Goal: Task Accomplishment & Management: Complete application form

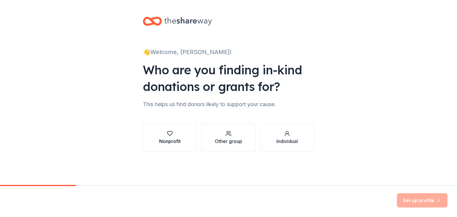
click at [168, 134] on icon "button" at bounding box center [169, 133] width 5 height 4
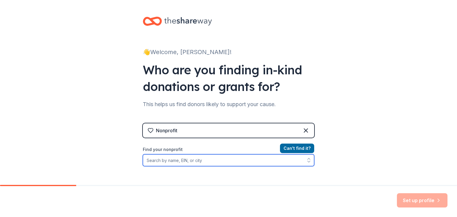
click at [172, 163] on input "Find your nonprofit" at bounding box center [228, 160] width 171 height 12
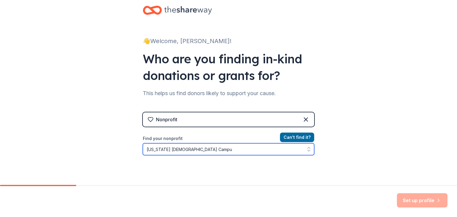
type input "[US_STATE][GEOGRAPHIC_DATA][DEMOGRAPHIC_DATA]"
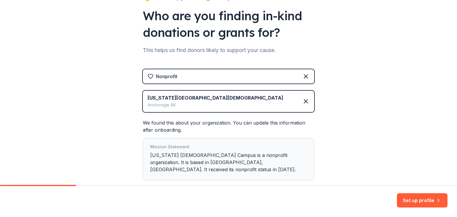
scroll to position [83, 0]
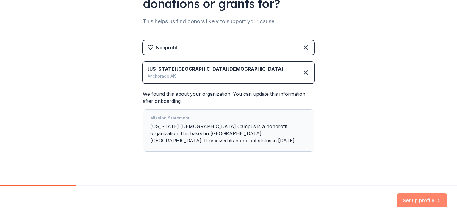
click at [419, 204] on button "Set up profile" at bounding box center [422, 200] width 51 height 14
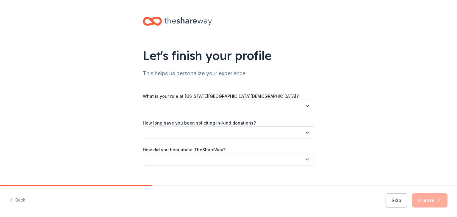
click at [205, 104] on button "button" at bounding box center [228, 106] width 171 height 12
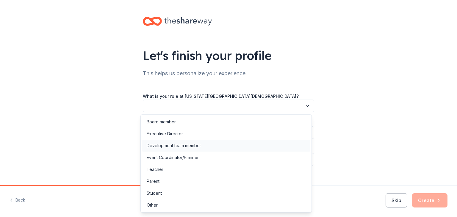
click at [165, 146] on div "Development team member" at bounding box center [174, 145] width 54 height 7
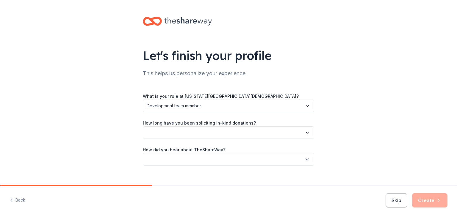
click at [165, 137] on button "button" at bounding box center [228, 132] width 171 height 12
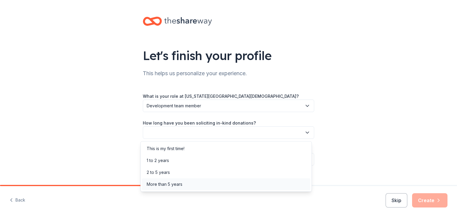
click at [164, 183] on div "More than 5 years" at bounding box center [165, 184] width 36 height 7
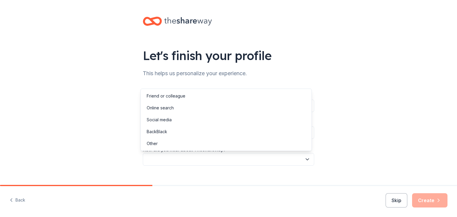
click at [164, 158] on button "button" at bounding box center [228, 159] width 171 height 12
click at [155, 146] on div "Other" at bounding box center [152, 143] width 11 height 7
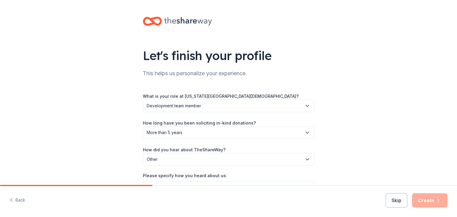
scroll to position [37, 0]
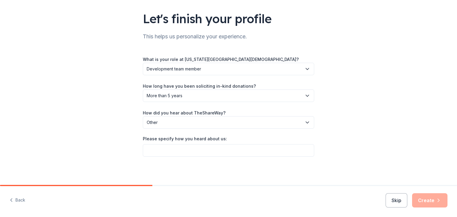
click at [221, 133] on div "What is your role at Alaska Jewish Campus? Development team member How long hav…" at bounding box center [228, 106] width 171 height 101
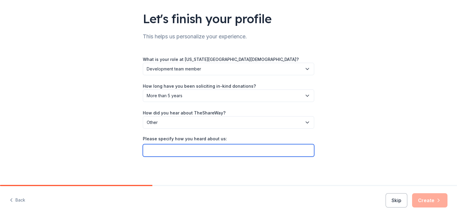
click at [217, 150] on input "Please specify how you heard about us:" at bounding box center [228, 150] width 171 height 12
type input "Greater Giving"
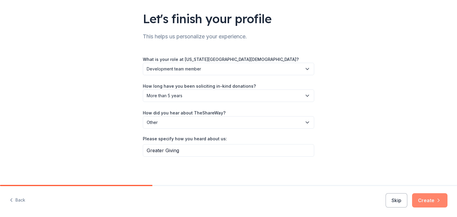
click at [429, 201] on button "Create" at bounding box center [429, 200] width 35 height 14
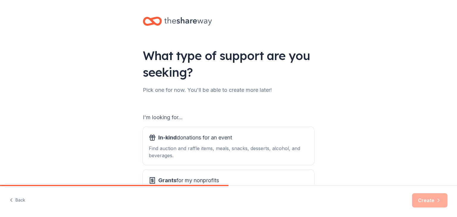
scroll to position [55, 0]
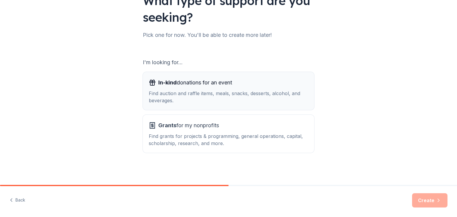
click at [235, 95] on div "Find auction and raffle items, meals, snacks, desserts, alcohol, and beverages." at bounding box center [228, 97] width 159 height 14
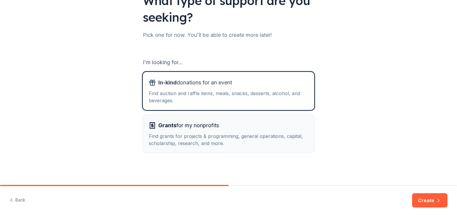
click at [229, 131] on div "Grants for my nonprofits Find grants for projects & programming, general operat…" at bounding box center [228, 134] width 159 height 26
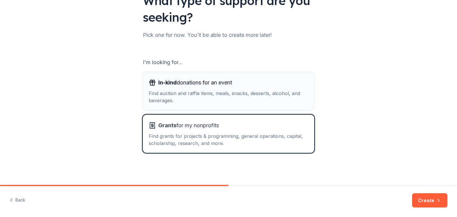
click at [224, 102] on div "Find auction and raffle items, meals, snacks, desserts, alcohol, and beverages." at bounding box center [228, 97] width 159 height 14
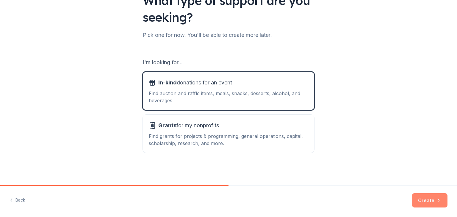
click at [426, 203] on button "Create" at bounding box center [429, 200] width 35 height 14
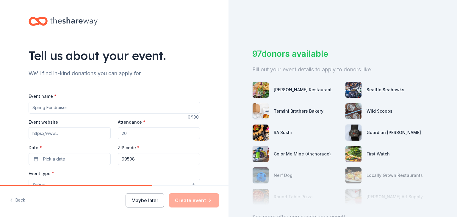
click at [87, 107] on input "Event name *" at bounding box center [114, 108] width 171 height 12
type input "30th Anniversary [US_STATE] [DEMOGRAPHIC_DATA] Cultural Gala"
click at [77, 136] on input "Event website" at bounding box center [70, 133] width 82 height 12
paste input "https://www.alaskajewishgala.org/"
type input "https://www.alaskajewishgala.org/"
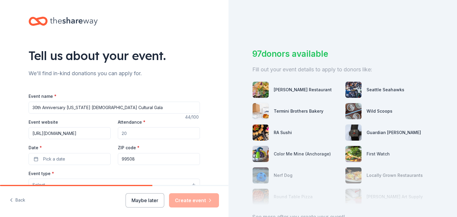
click at [132, 136] on input "Attendance *" at bounding box center [159, 133] width 82 height 12
type input "600"
click at [63, 158] on button "Pick a date" at bounding box center [70, 159] width 82 height 12
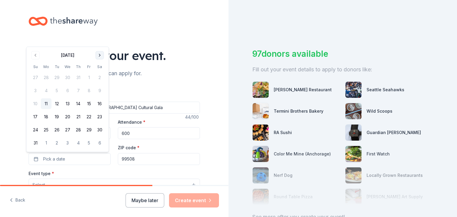
click at [100, 58] on button "Go to next month" at bounding box center [99, 55] width 8 height 8
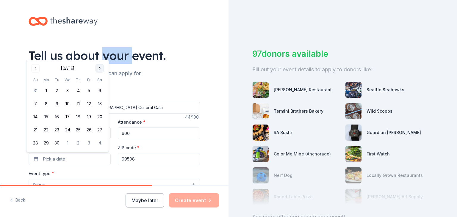
click at [100, 58] on div "Tell us about your event." at bounding box center [114, 55] width 171 height 17
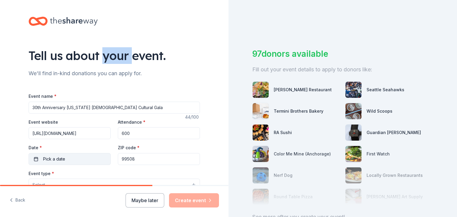
click at [67, 161] on button "Pick a date" at bounding box center [70, 159] width 82 height 12
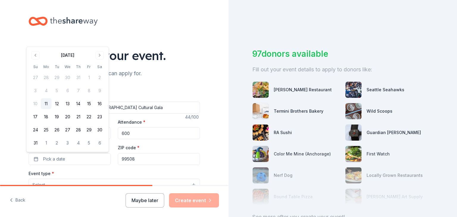
click at [100, 60] on div "August 2025 Su Mo Tu We Th Fr Sa 27 28 29 30 31 1 2 3 4 5 6 7 8 9 10 11 12 13 1…" at bounding box center [67, 100] width 75 height 98
click at [99, 57] on button "Go to next month" at bounding box center [99, 55] width 8 height 8
click at [100, 70] on button "Go to next month" at bounding box center [99, 68] width 8 height 8
click at [100, 69] on button "Go to next month" at bounding box center [99, 68] width 8 height 8
click at [100, 93] on button "8" at bounding box center [99, 90] width 11 height 11
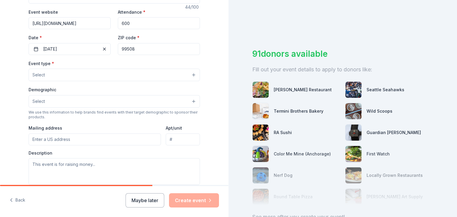
scroll to position [120, 0]
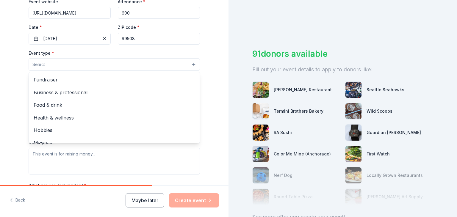
click at [64, 64] on button "Select" at bounding box center [114, 64] width 171 height 12
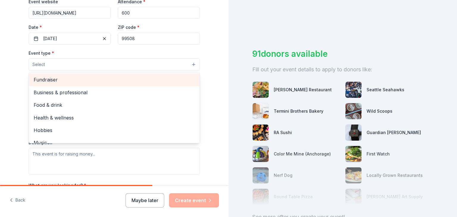
click at [54, 81] on span "Fundraiser" at bounding box center [114, 80] width 161 height 8
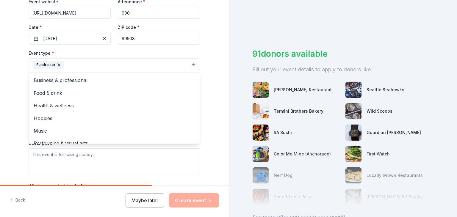
click at [8, 137] on div "Tell us about your event. We'll find in-kind donations you can apply for. Event…" at bounding box center [114, 78] width 228 height 396
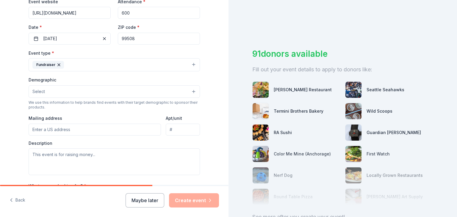
click at [65, 94] on button "Select" at bounding box center [114, 91] width 171 height 12
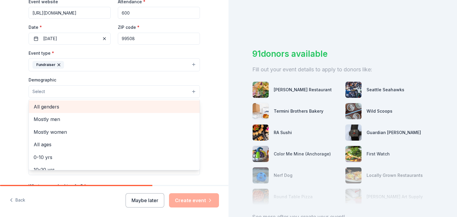
click at [57, 107] on span "All genders" at bounding box center [114, 107] width 161 height 8
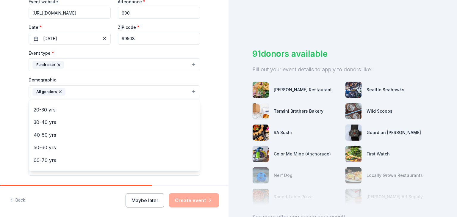
scroll to position [73, 0]
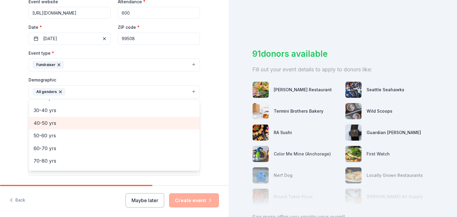
click at [112, 121] on span "40-50 yrs" at bounding box center [114, 123] width 161 height 8
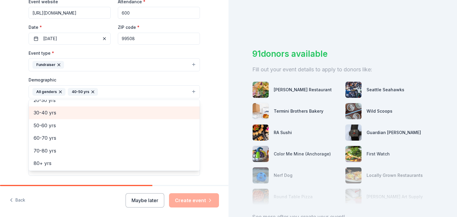
click at [84, 118] on div "30-40 yrs" at bounding box center [114, 112] width 171 height 12
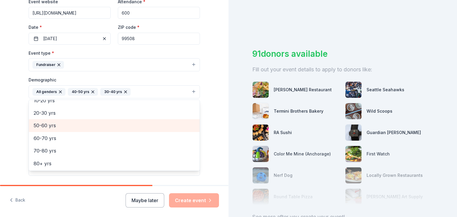
click at [82, 129] on span "50-60 yrs" at bounding box center [114, 126] width 161 height 8
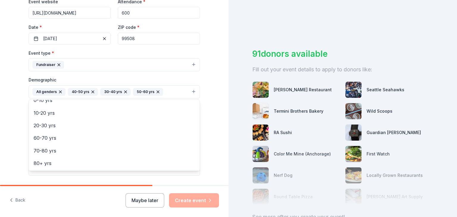
click at [0, 132] on div "Tell us about your event. We'll find in-kind donations you can apply for. Event…" at bounding box center [114, 78] width 228 height 397
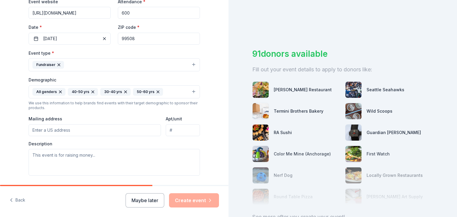
click at [51, 126] on input "Mailing address" at bounding box center [95, 130] width 132 height 12
type input "14460 Old Seward Highway"
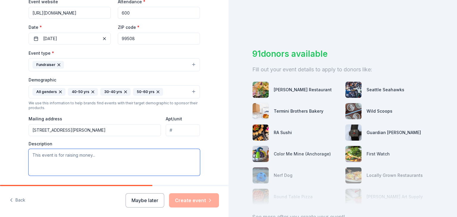
click at [82, 169] on textarea at bounding box center [114, 162] width 171 height 27
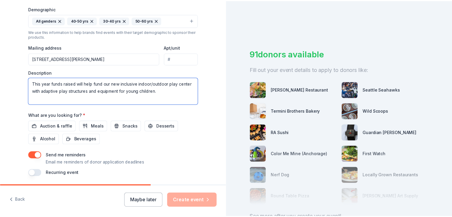
scroll to position [212, 0]
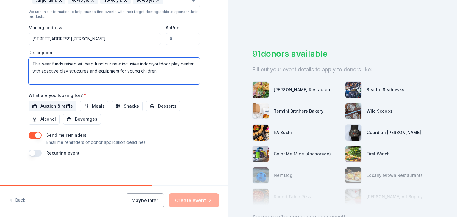
type textarea "This year funds raised will help fund our new inclusive indoor/outdoor play cen…"
click at [57, 105] on span "Auction & raffle" at bounding box center [56, 106] width 32 height 7
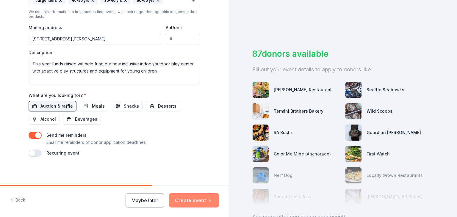
click at [194, 201] on button "Create event" at bounding box center [194, 200] width 50 height 14
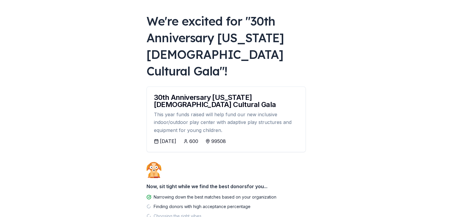
scroll to position [26, 0]
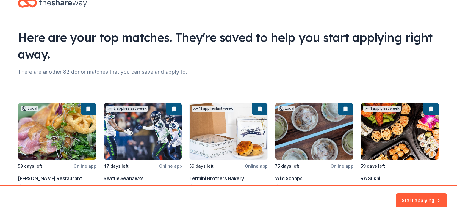
scroll to position [25, 0]
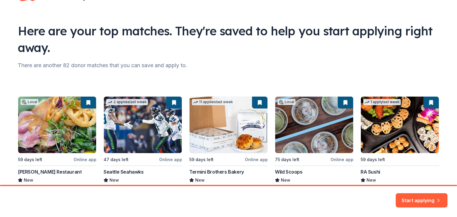
click at [137, 145] on div "Local 59 days left Online app Kinley's Restaurant New Food, gift certificate(s)…" at bounding box center [228, 146] width 421 height 100
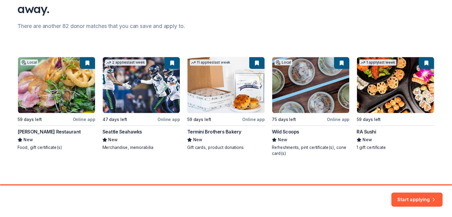
scroll to position [65, 0]
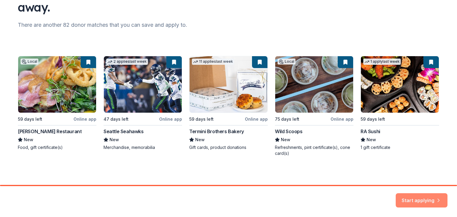
click at [404, 200] on button "Start applying" at bounding box center [421, 197] width 52 height 14
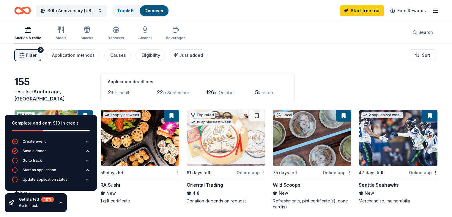
click at [393, 150] on img at bounding box center [398, 138] width 78 height 56
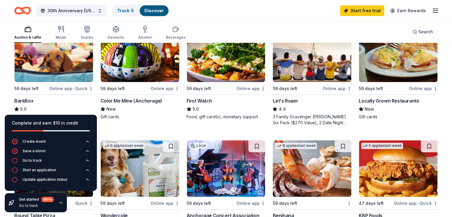
scroll to position [200, 0]
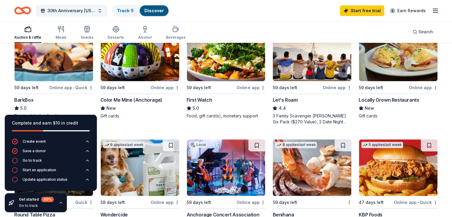
click at [65, 91] on div "Top rated 21 applies last week 59 days left Online app • Quick BarkBox 5.0 Dog …" at bounding box center [53, 71] width 79 height 95
click at [138, 78] on img at bounding box center [140, 53] width 78 height 56
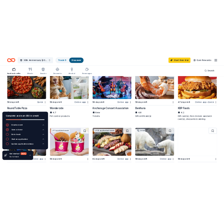
scroll to position [304, 0]
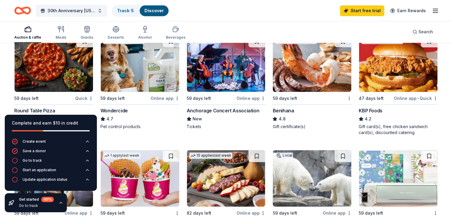
click at [239, 113] on div "Anchorage Concert Association" at bounding box center [223, 110] width 73 height 7
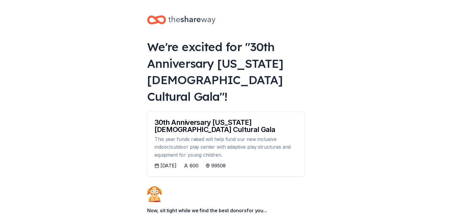
scroll to position [26, 0]
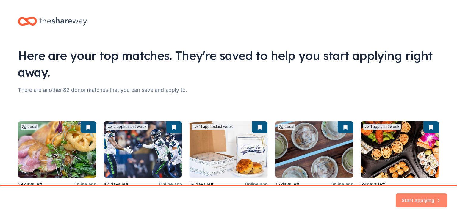
click at [414, 200] on button "Start applying" at bounding box center [421, 197] width 52 height 14
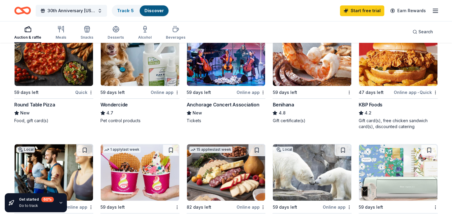
scroll to position [308, 0]
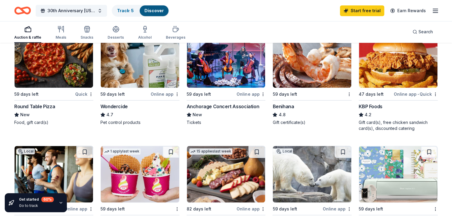
click at [238, 88] on div "Local 59 days left Online app Anchorage Concert Association New Tickets" at bounding box center [226, 78] width 79 height 95
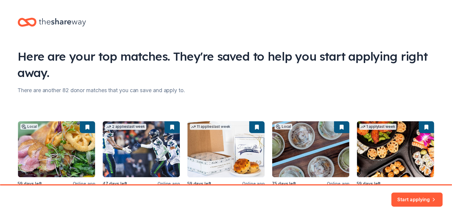
scroll to position [26, 0]
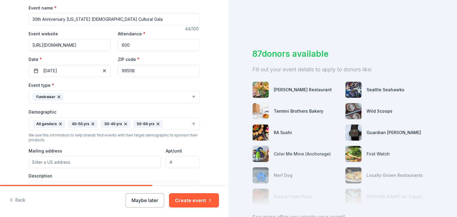
scroll to position [50, 0]
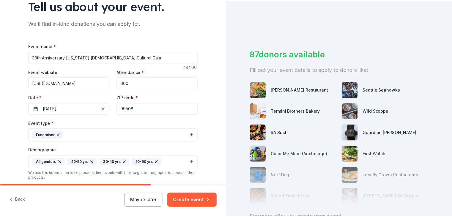
scroll to position [26, 0]
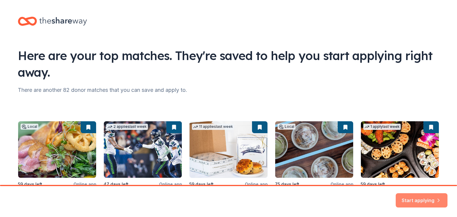
click at [418, 200] on button "Start applying" at bounding box center [421, 197] width 52 height 14
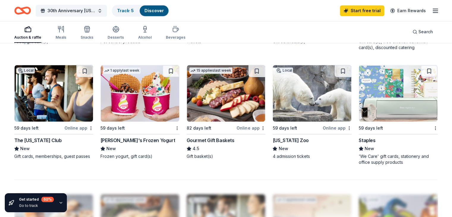
scroll to position [371, 0]
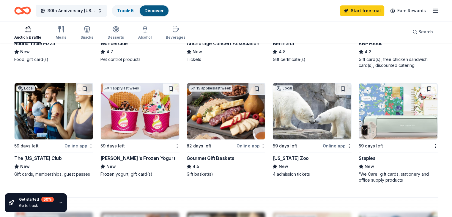
click at [385, 111] on img at bounding box center [398, 111] width 78 height 56
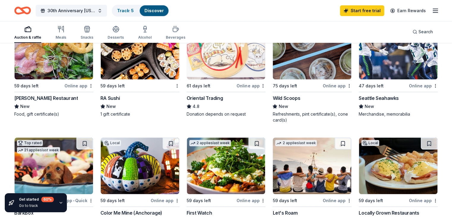
scroll to position [45, 0]
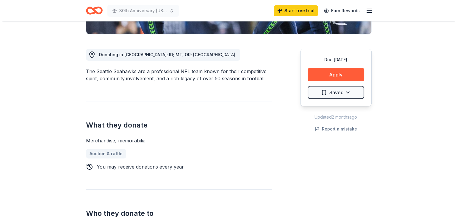
scroll to position [119, 0]
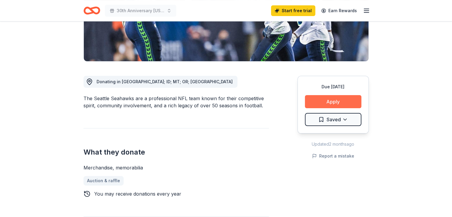
click at [347, 103] on button "Apply" at bounding box center [333, 101] width 56 height 13
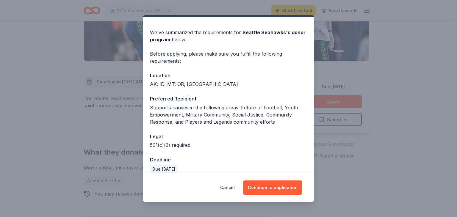
scroll to position [22, 0]
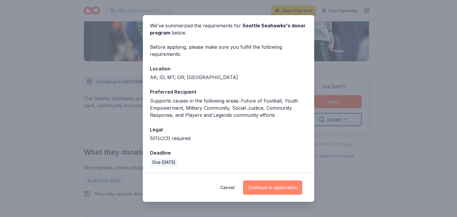
click at [284, 187] on button "Continue to application" at bounding box center [272, 187] width 59 height 14
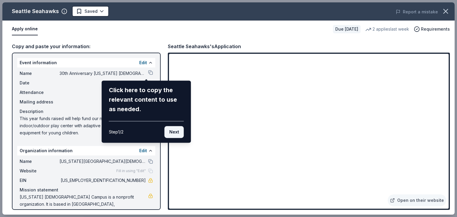
click at [173, 133] on button "Next" at bounding box center [173, 132] width 19 height 12
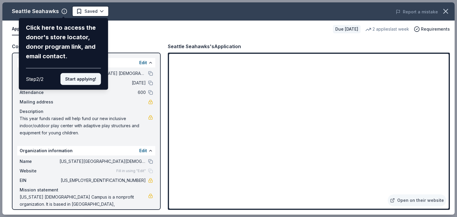
click at [85, 80] on button "Start applying!" at bounding box center [80, 79] width 40 height 12
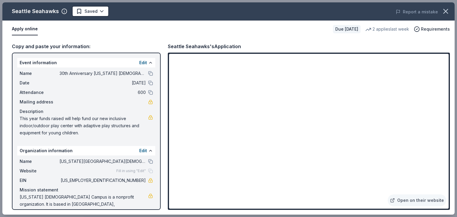
scroll to position [5, 0]
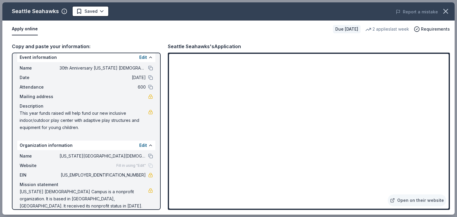
click at [19, 29] on button "Apply online" at bounding box center [25, 29] width 26 height 12
click at [76, 55] on div "Event information Edit" at bounding box center [86, 58] width 138 height 10
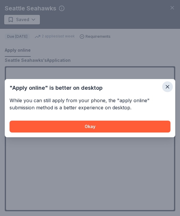
click at [166, 86] on icon "button" at bounding box center [167, 87] width 6 height 6
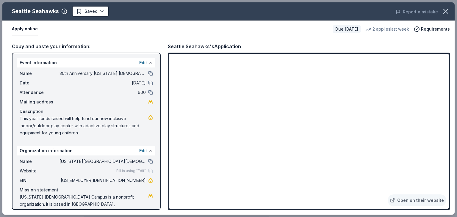
click at [124, 180] on span "92-0139949" at bounding box center [102, 180] width 86 height 7
drag, startPoint x: 141, startPoint y: 179, endPoint x: 112, endPoint y: 182, distance: 29.5
click at [112, 182] on div "EIN 92-0139949" at bounding box center [86, 180] width 133 height 7
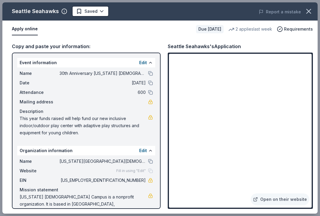
click at [77, 174] on div "Name Alaska Jewish Campus Website Fill in using "Edit" EIN 92-0139949 Mission s…" at bounding box center [86, 186] width 138 height 62
drag, startPoint x: 79, startPoint y: 134, endPoint x: 26, endPoint y: 120, distance: 54.6
click at [26, 120] on span "This year funds raised will help fund our new inclusive indoor/outdoor play cen…" at bounding box center [84, 125] width 128 height 21
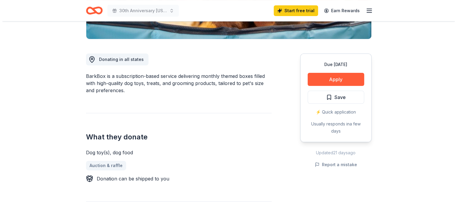
scroll to position [152, 0]
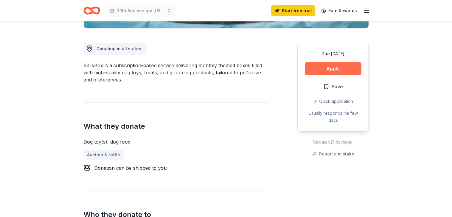
click at [326, 72] on button "Apply" at bounding box center [333, 68] width 56 height 13
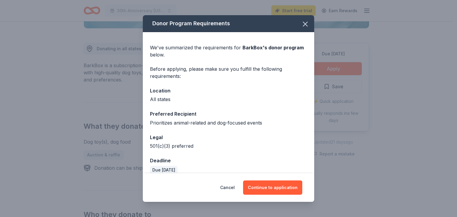
click at [260, 136] on div "Legal" at bounding box center [228, 137] width 157 height 8
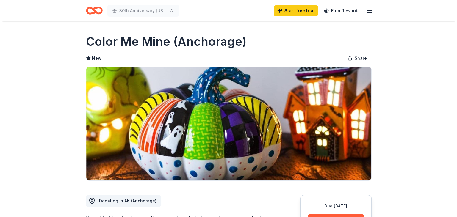
scroll to position [113, 0]
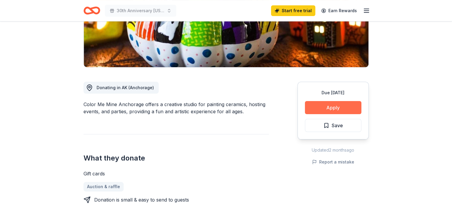
click at [320, 105] on button "Apply" at bounding box center [333, 107] width 56 height 13
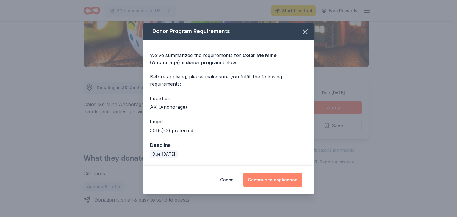
click at [277, 180] on button "Continue to application" at bounding box center [272, 180] width 59 height 14
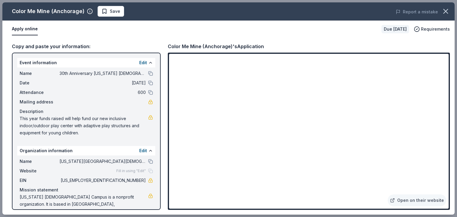
click at [132, 181] on span "[US_EMPLOYER_IDENTIFICATION_NUMBER]" at bounding box center [102, 180] width 86 height 7
click at [148, 73] on button at bounding box center [150, 73] width 5 height 5
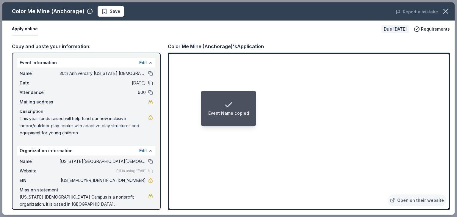
click at [148, 84] on button at bounding box center [150, 83] width 5 height 5
drag, startPoint x: 128, startPoint y: 205, endPoint x: 5, endPoint y: 204, distance: 122.5
click at [5, 204] on div "Copy and paste your information: Event information Edit Name 30th Anniversary A…" at bounding box center [228, 126] width 452 height 177
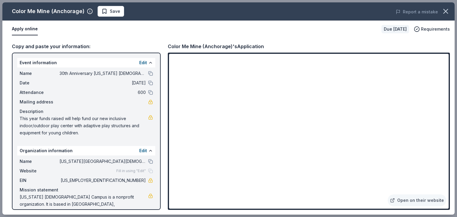
drag, startPoint x: 78, startPoint y: 135, endPoint x: 15, endPoint y: 124, distance: 64.3
click at [15, 124] on div "Event information Edit Name 30th Anniversary Alaska Jewish Cultural Gala Date 1…" at bounding box center [86, 131] width 149 height 157
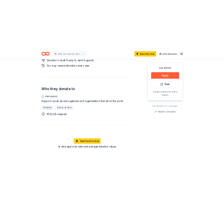
scroll to position [279, 0]
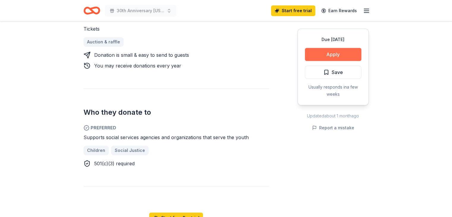
click at [334, 56] on button "Apply" at bounding box center [333, 54] width 56 height 13
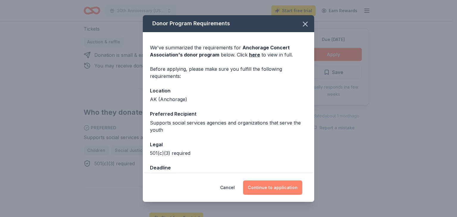
click at [265, 186] on button "Continue to application" at bounding box center [272, 187] width 59 height 14
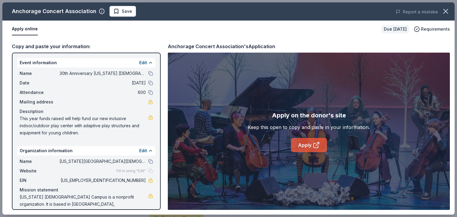
click at [311, 149] on link "Apply" at bounding box center [309, 145] width 36 height 14
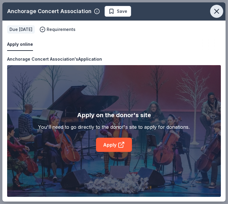
click at [218, 11] on icon "button" at bounding box center [217, 11] width 8 height 8
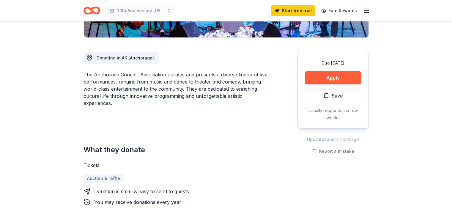
scroll to position [0, 0]
